Goal: Transaction & Acquisition: Download file/media

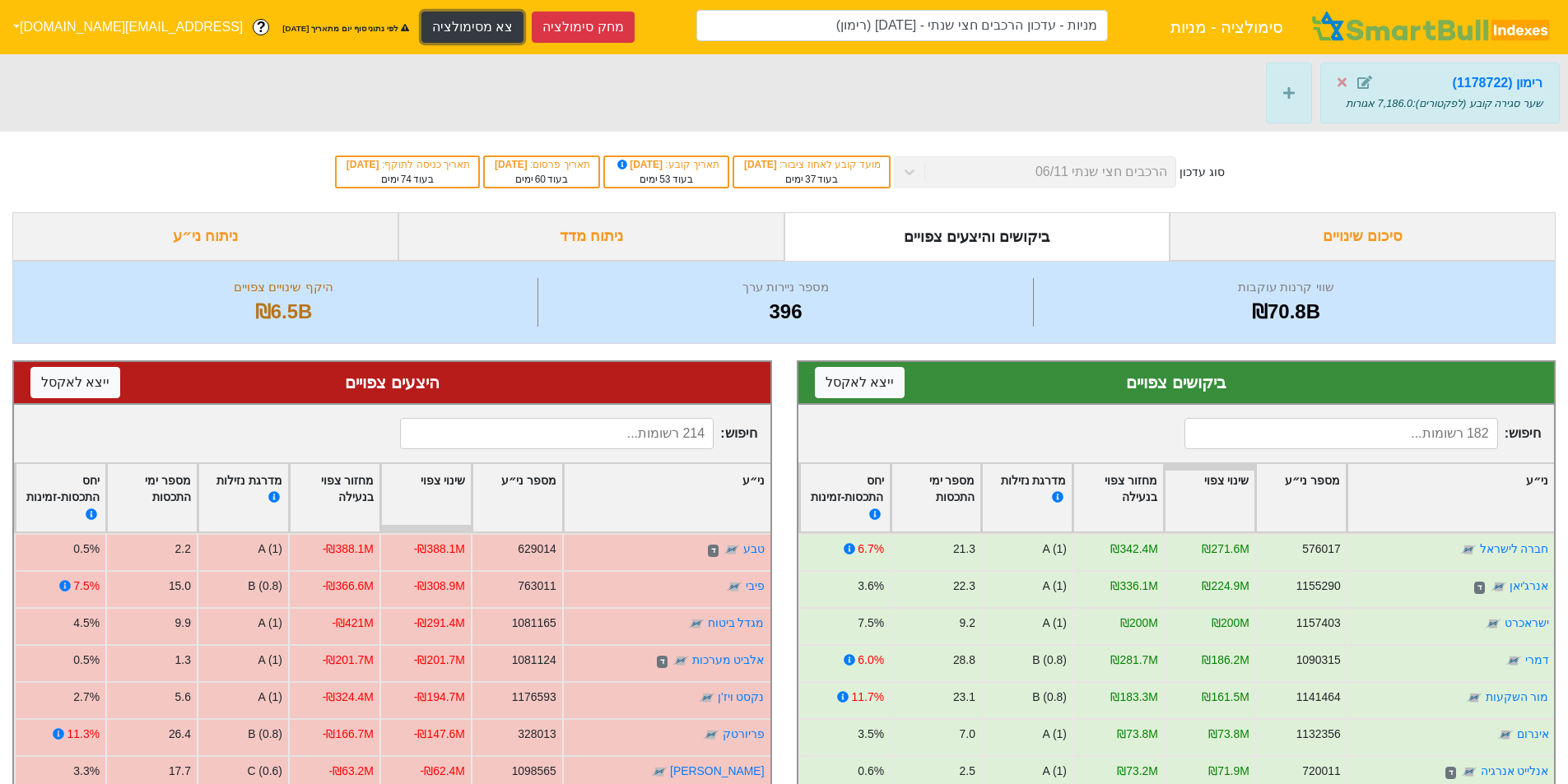
click at [422, 19] on button "צא מסימולציה" at bounding box center [473, 27] width 103 height 31
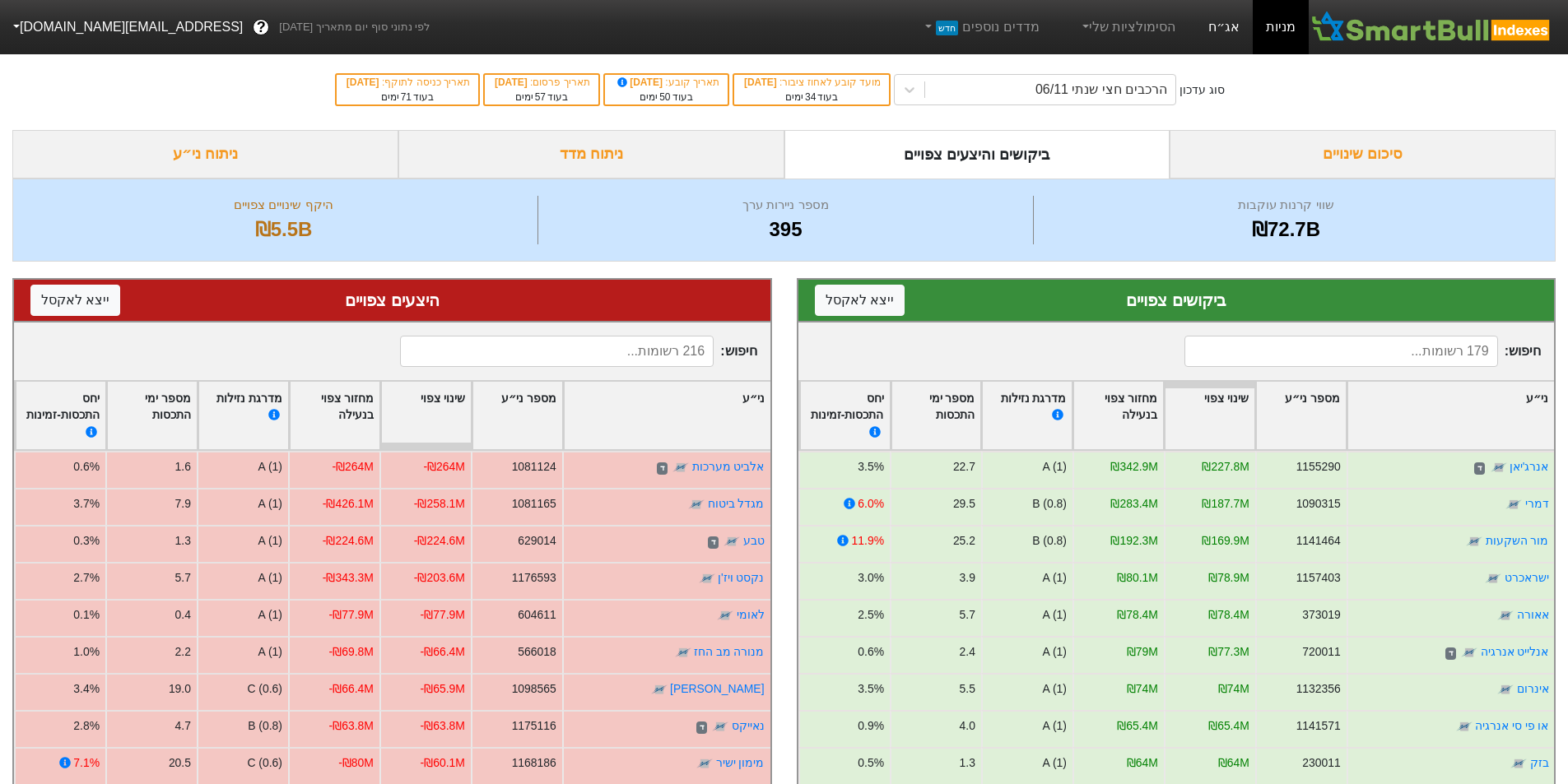
click at [1224, 18] on link "אג״ח" at bounding box center [1223, 27] width 58 height 55
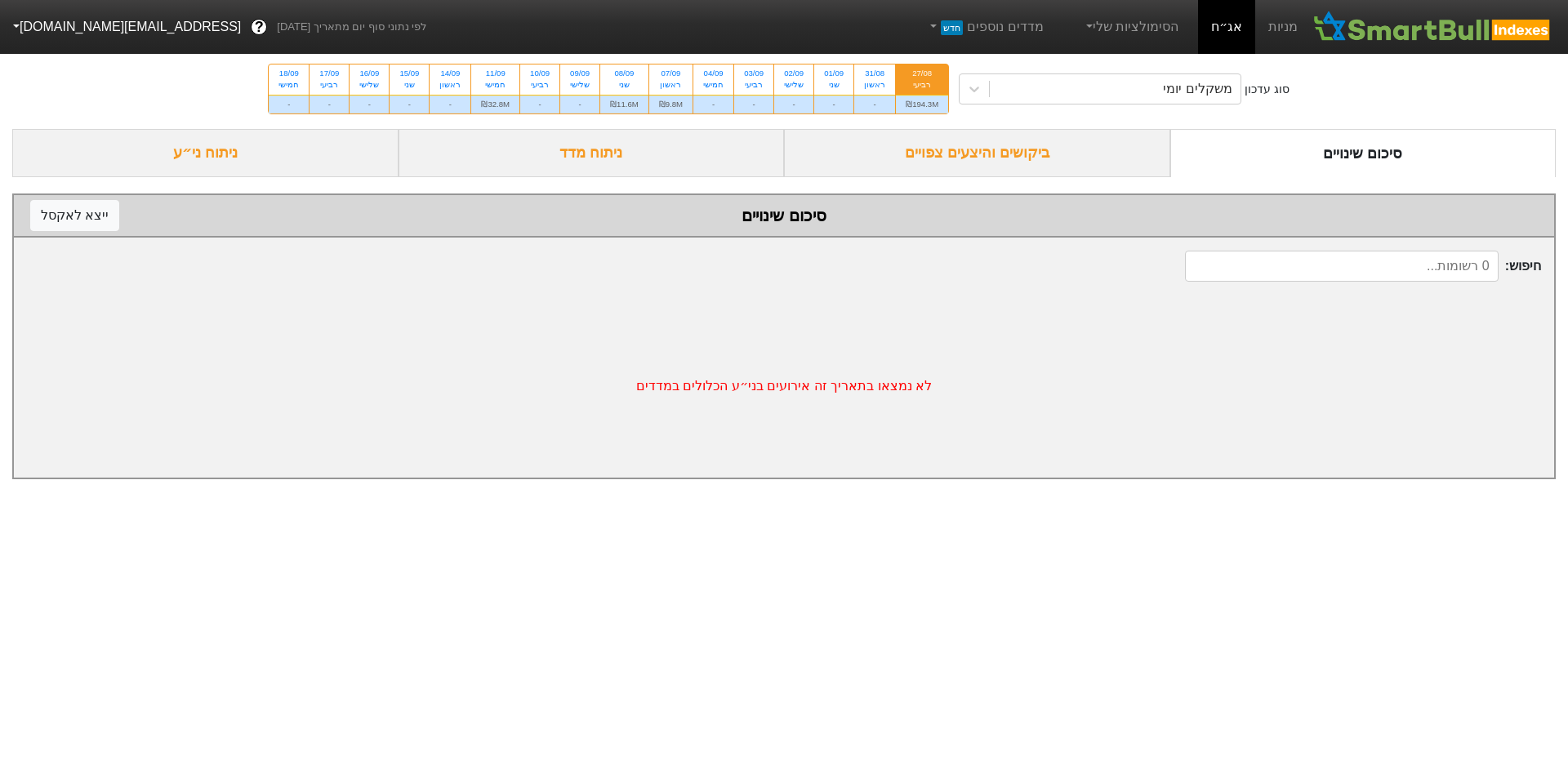
click at [923, 79] on div "רביעי" at bounding box center [922, 85] width 33 height 12
click at [922, 76] on input "27/08 רביעי ₪194.3M" at bounding box center [916, 70] width 11 height 11
click at [1030, 151] on div "ביקושים והיצעים צפויים" at bounding box center [976, 153] width 386 height 48
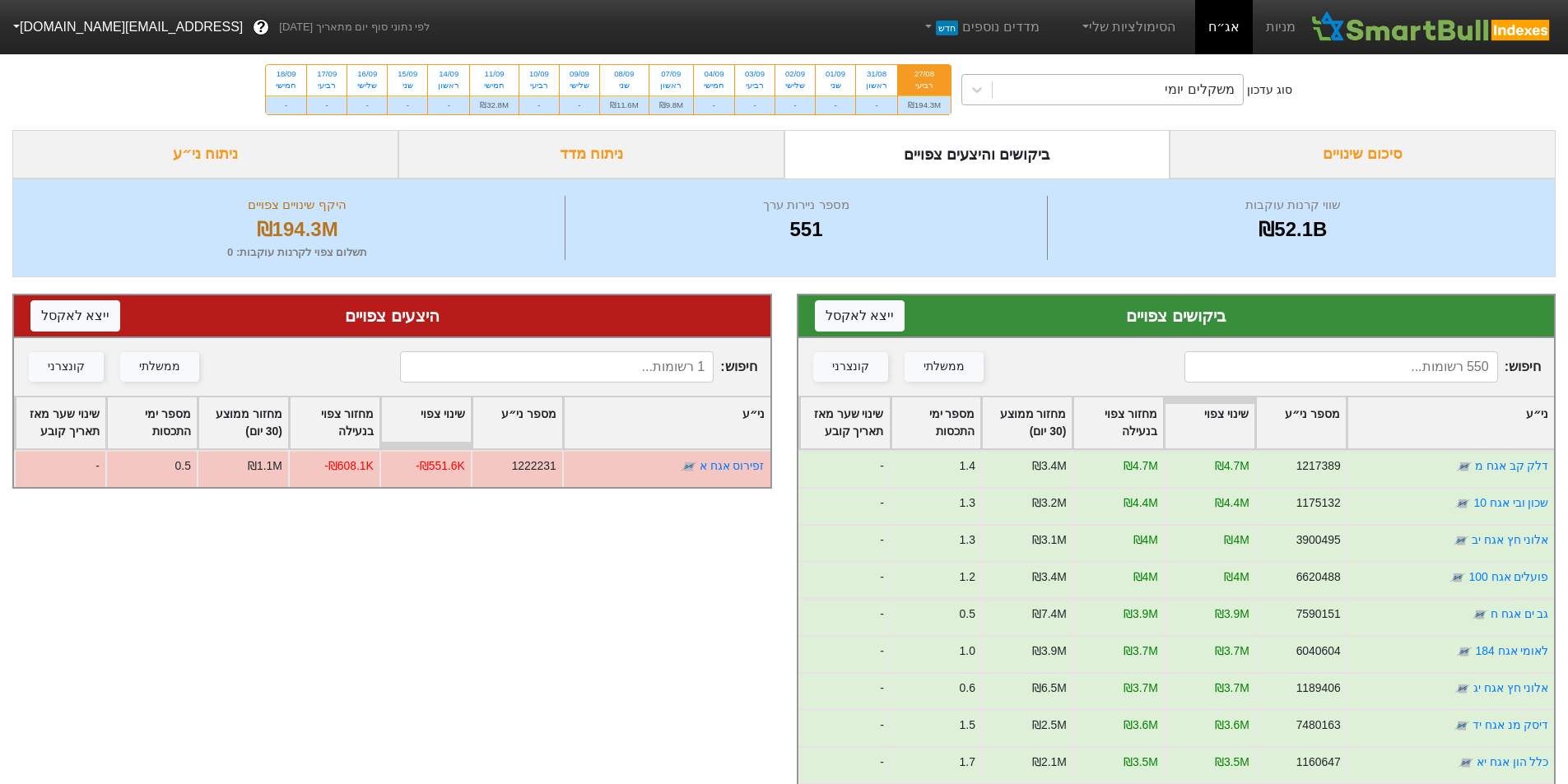
click at [1038, 92] on div "משקלים יומי" at bounding box center [1118, 90] width 250 height 29
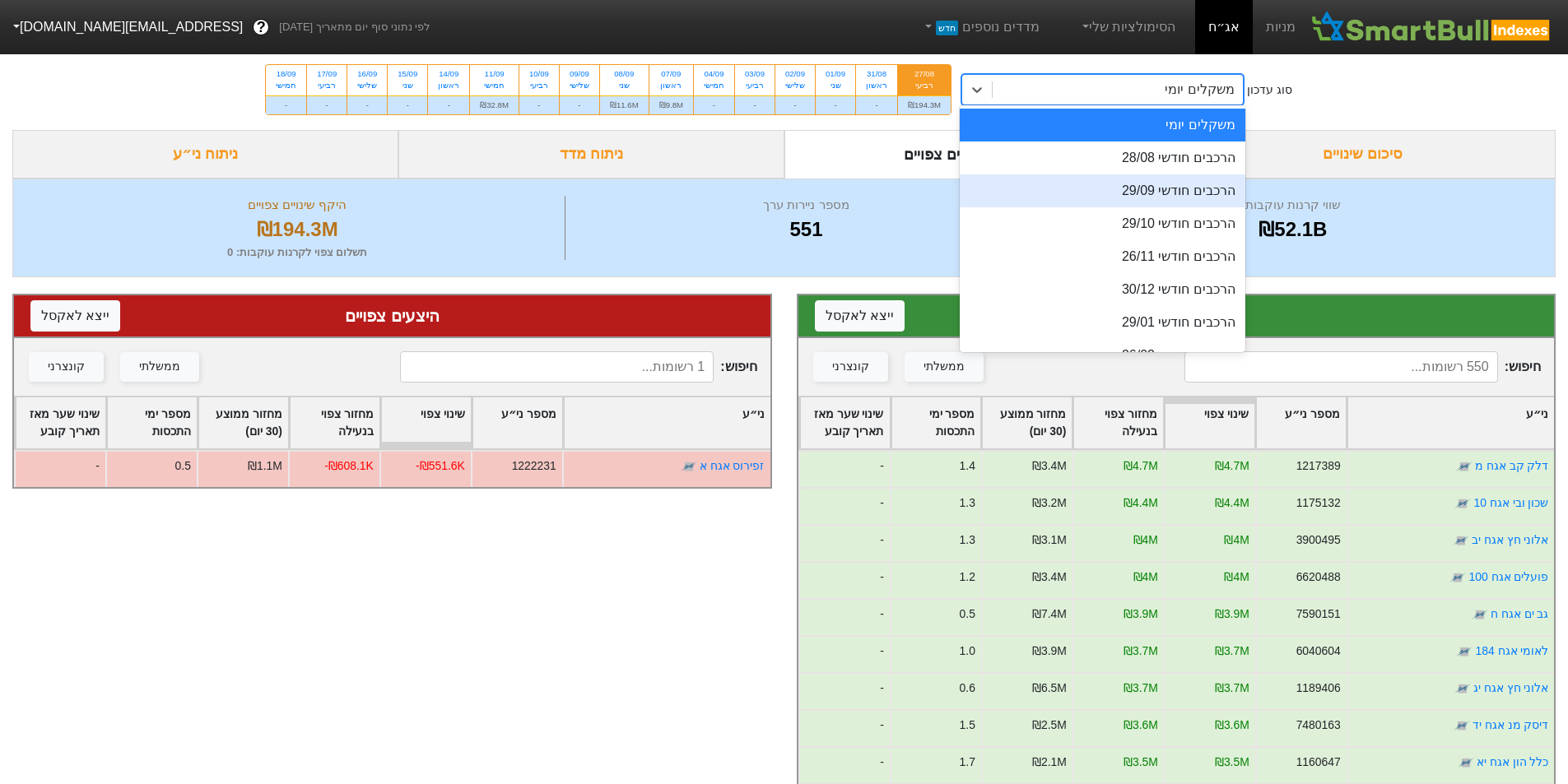
click at [1107, 186] on div "הרכבים חודשי 29/09" at bounding box center [1102, 191] width 286 height 33
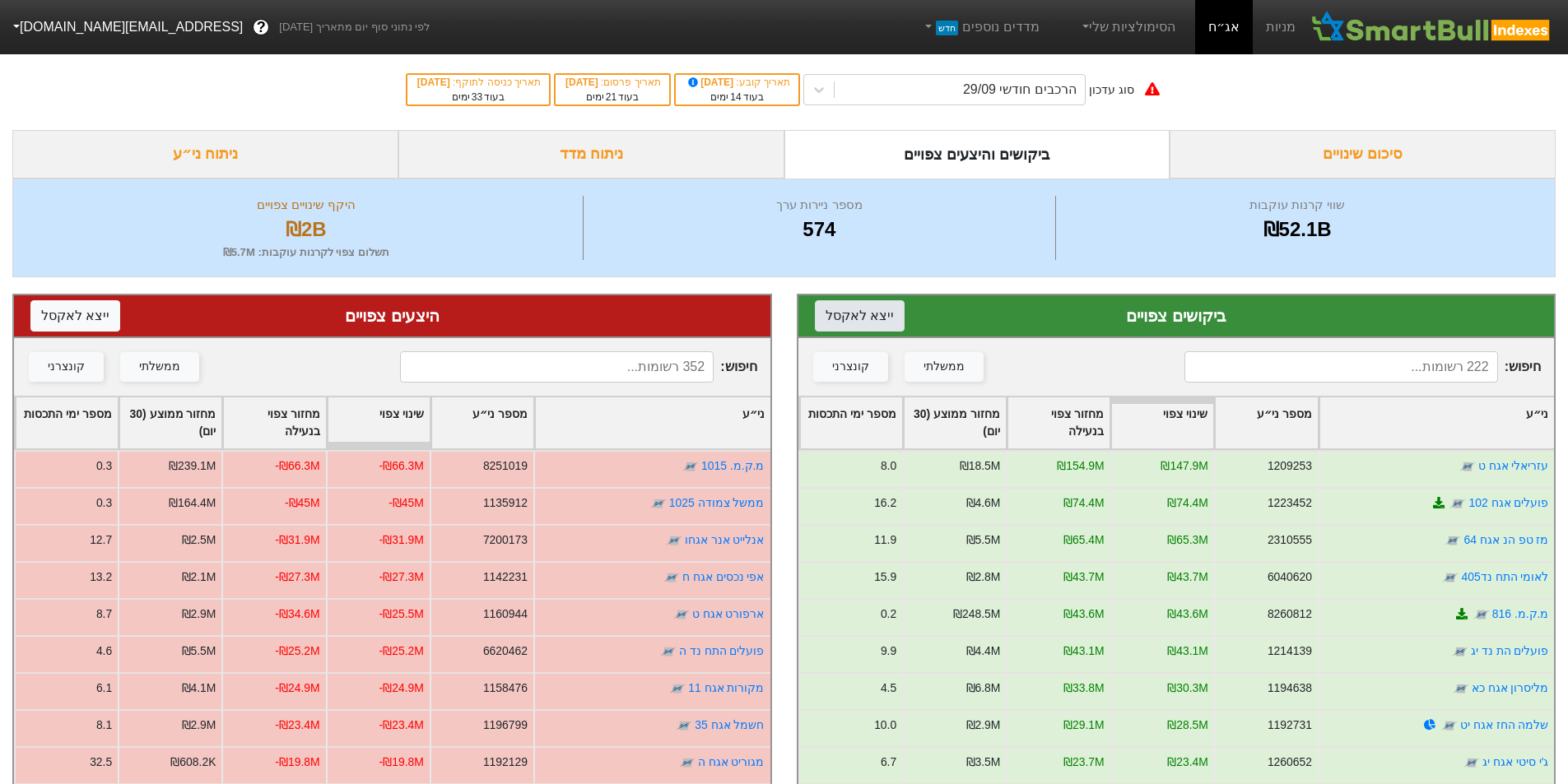
click at [866, 311] on button "ייצא ל אקסל" at bounding box center [860, 316] width 90 height 31
click at [92, 312] on button "ייצא ל אקסל" at bounding box center [75, 316] width 90 height 31
